Goal: Navigation & Orientation: Understand site structure

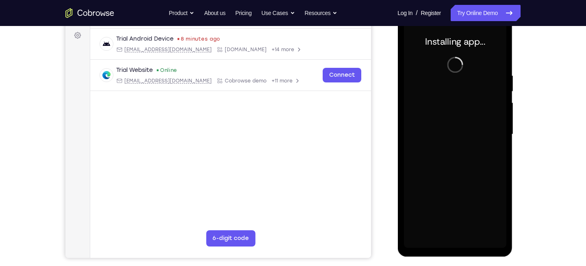
scroll to position [119, 0]
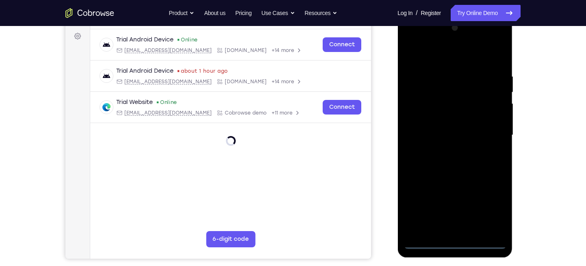
click at [453, 242] on div at bounding box center [455, 136] width 102 height 228
click at [498, 205] on div at bounding box center [455, 136] width 102 height 228
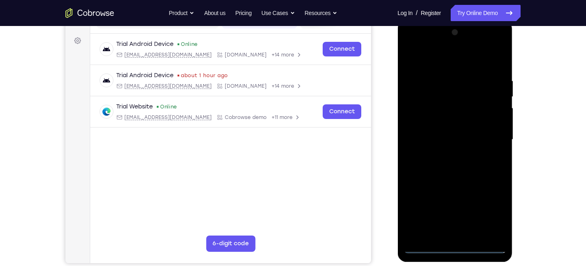
click at [409, 43] on div at bounding box center [455, 140] width 102 height 228
click at [492, 135] on div at bounding box center [455, 140] width 102 height 228
click at [447, 155] on div at bounding box center [455, 140] width 102 height 228
click at [429, 124] on div at bounding box center [455, 140] width 102 height 228
click at [425, 147] on div at bounding box center [455, 140] width 102 height 228
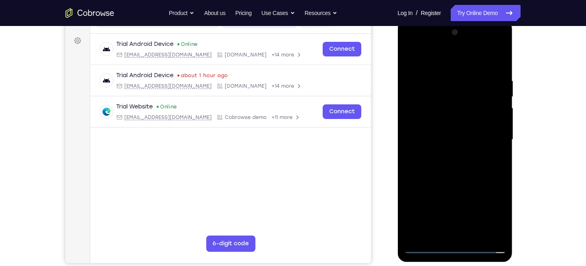
click at [420, 140] on div at bounding box center [455, 140] width 102 height 228
click at [423, 166] on div at bounding box center [455, 140] width 102 height 228
click at [497, 68] on div at bounding box center [455, 140] width 102 height 228
click at [501, 236] on div at bounding box center [455, 140] width 102 height 228
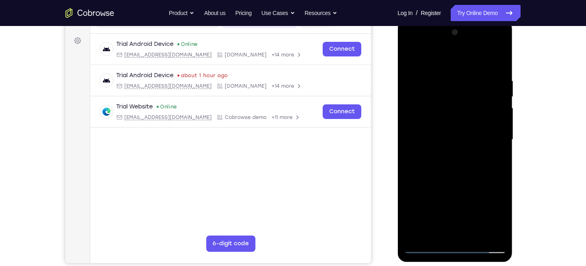
click at [475, 234] on div at bounding box center [455, 140] width 102 height 228
click at [457, 186] on div at bounding box center [455, 140] width 102 height 228
click at [451, 137] on div at bounding box center [455, 140] width 102 height 228
click at [438, 133] on div at bounding box center [455, 140] width 102 height 228
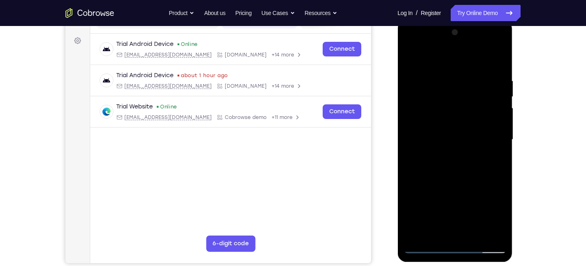
click at [438, 133] on div at bounding box center [455, 140] width 102 height 228
click at [425, 201] on div at bounding box center [455, 140] width 102 height 228
drag, startPoint x: 438, startPoint y: 122, endPoint x: 411, endPoint y: 122, distance: 26.8
click at [411, 122] on div at bounding box center [455, 140] width 102 height 228
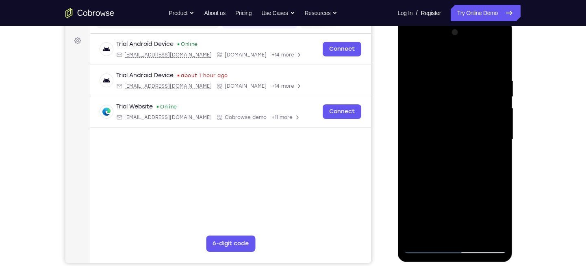
click at [422, 245] on div at bounding box center [455, 140] width 102 height 228
click at [426, 245] on div at bounding box center [455, 140] width 102 height 228
click at [425, 247] on div at bounding box center [455, 140] width 102 height 228
click at [408, 46] on div at bounding box center [455, 140] width 102 height 228
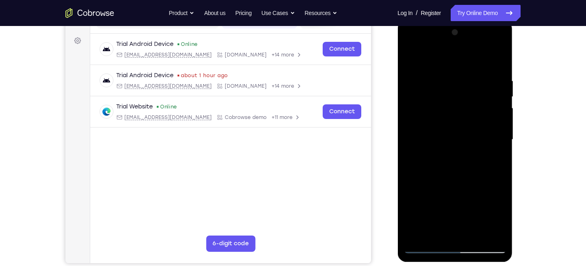
click at [410, 45] on div at bounding box center [455, 140] width 102 height 228
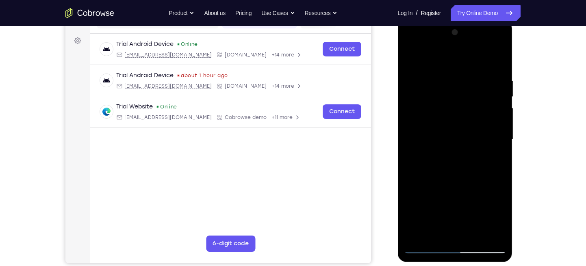
click at [410, 45] on div at bounding box center [455, 140] width 102 height 228
drag, startPoint x: 410, startPoint y: 45, endPoint x: 701, endPoint y: 62, distance: 291.4
click at [410, 45] on div at bounding box center [455, 140] width 102 height 228
click at [410, 44] on div at bounding box center [455, 140] width 102 height 228
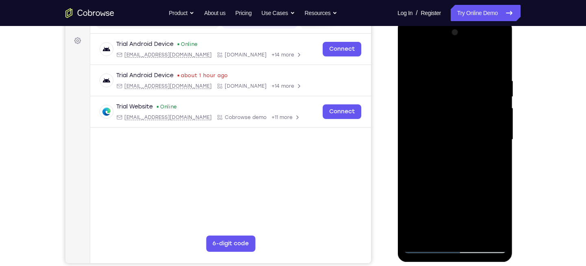
click at [410, 44] on div at bounding box center [455, 140] width 102 height 228
drag, startPoint x: 410, startPoint y: 44, endPoint x: 676, endPoint y: 53, distance: 266.3
click at [410, 44] on div at bounding box center [455, 140] width 102 height 228
